Goal: Find specific page/section

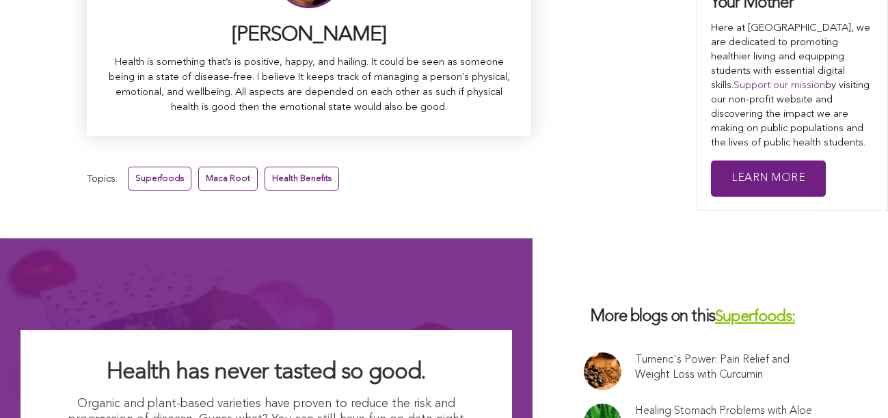
scroll to position [9118, 0]
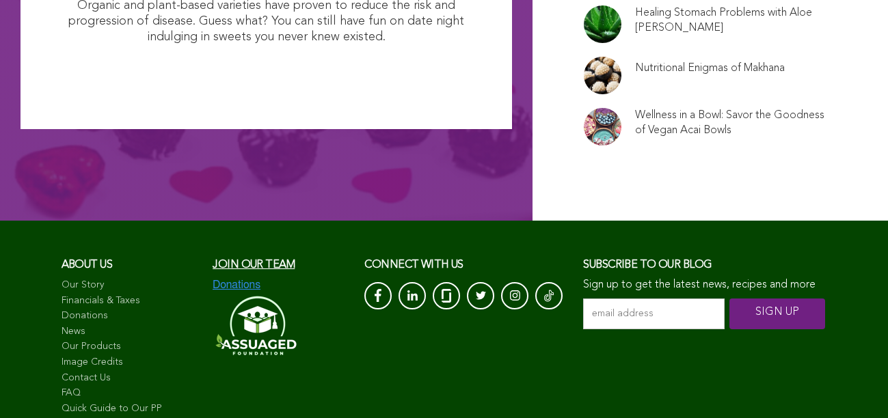
click at [72, 356] on link "Image Credits" at bounding box center [131, 363] width 138 height 14
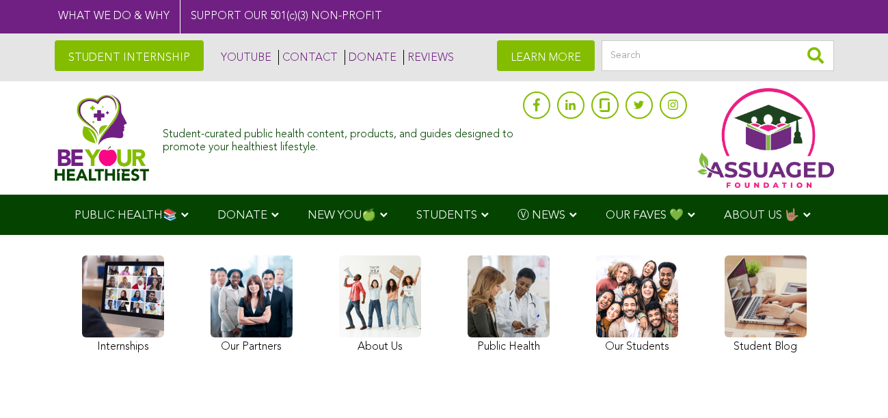
click at [62, 145] on img at bounding box center [102, 137] width 95 height 87
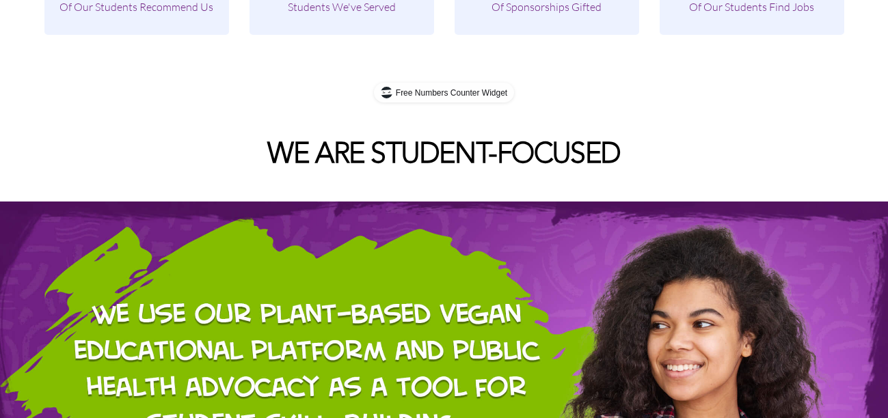
scroll to position [1428, 0]
